Goal: Information Seeking & Learning: Find specific fact

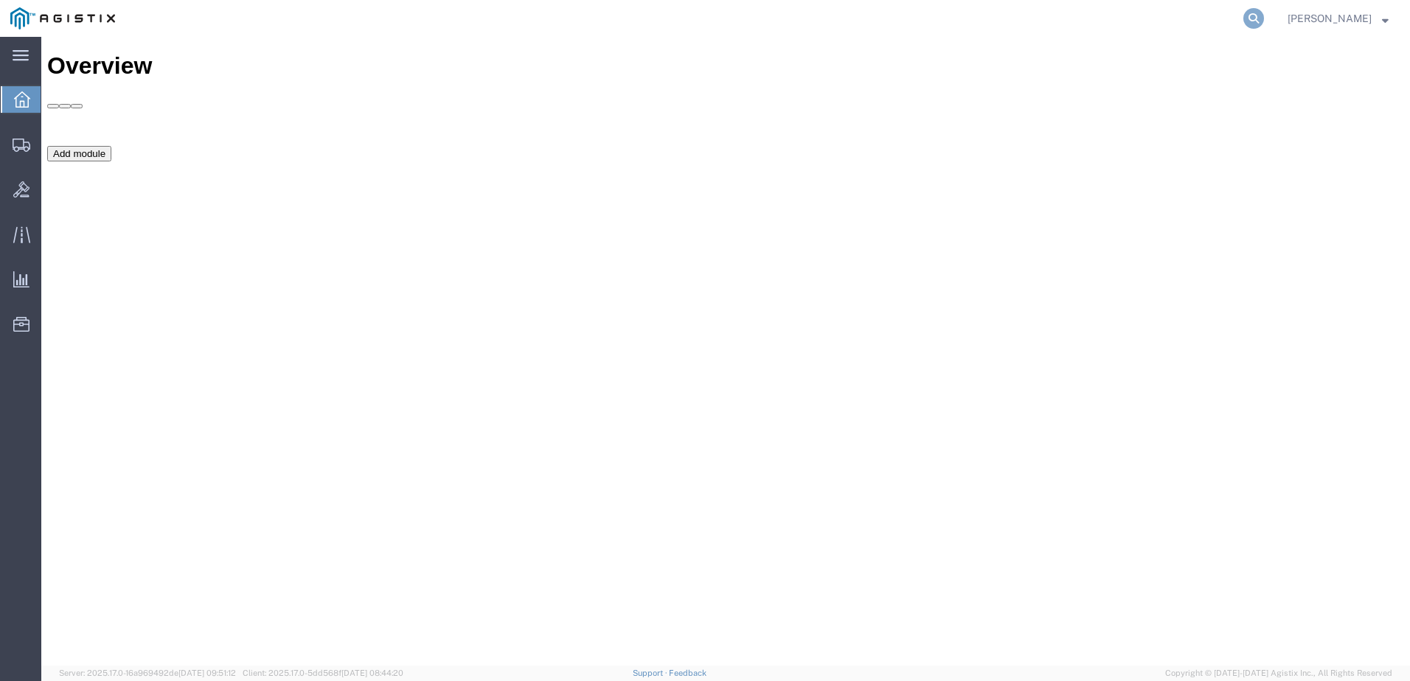
click at [1264, 14] on icon at bounding box center [1253, 18] width 21 height 21
click at [1210, 18] on input "search" at bounding box center [1019, 18] width 448 height 35
type input "GDIT-49758"
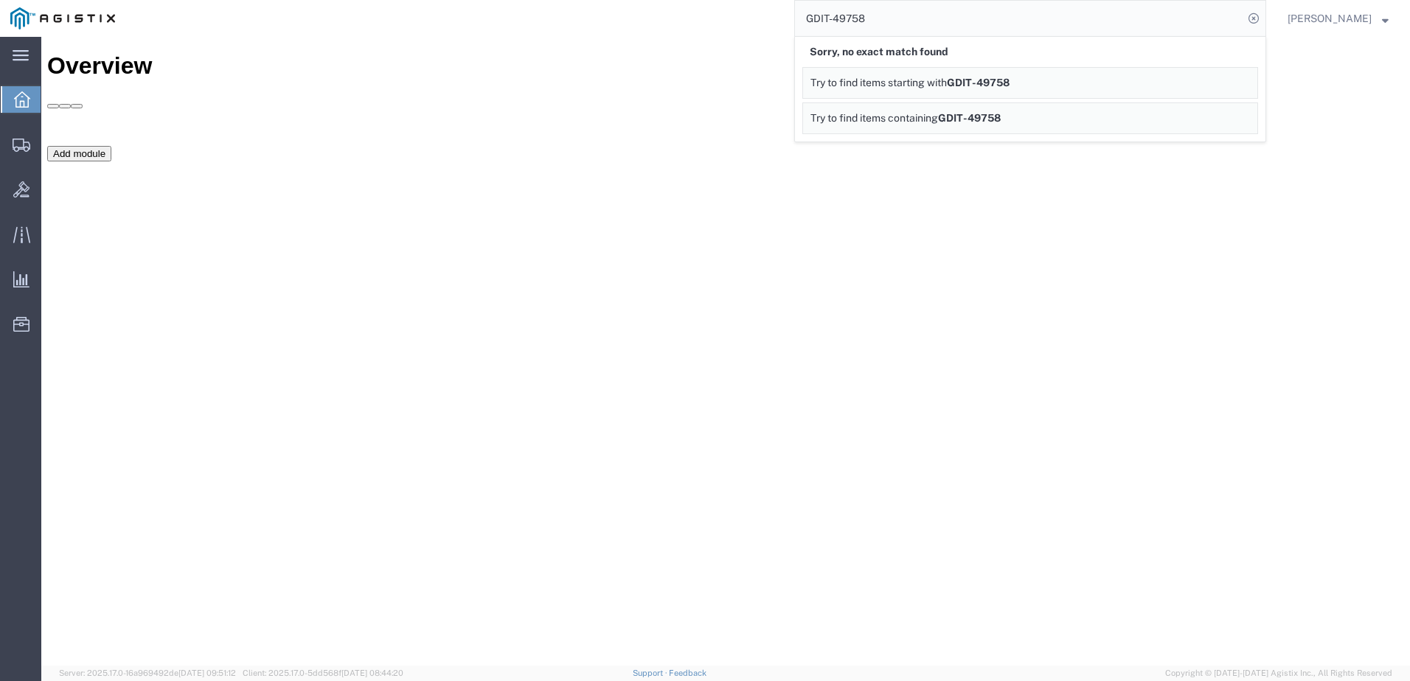
click at [1134, 24] on input "GDIT-49758" at bounding box center [1019, 18] width 448 height 35
